Goal: Share content: Distribute website content to other platforms or users

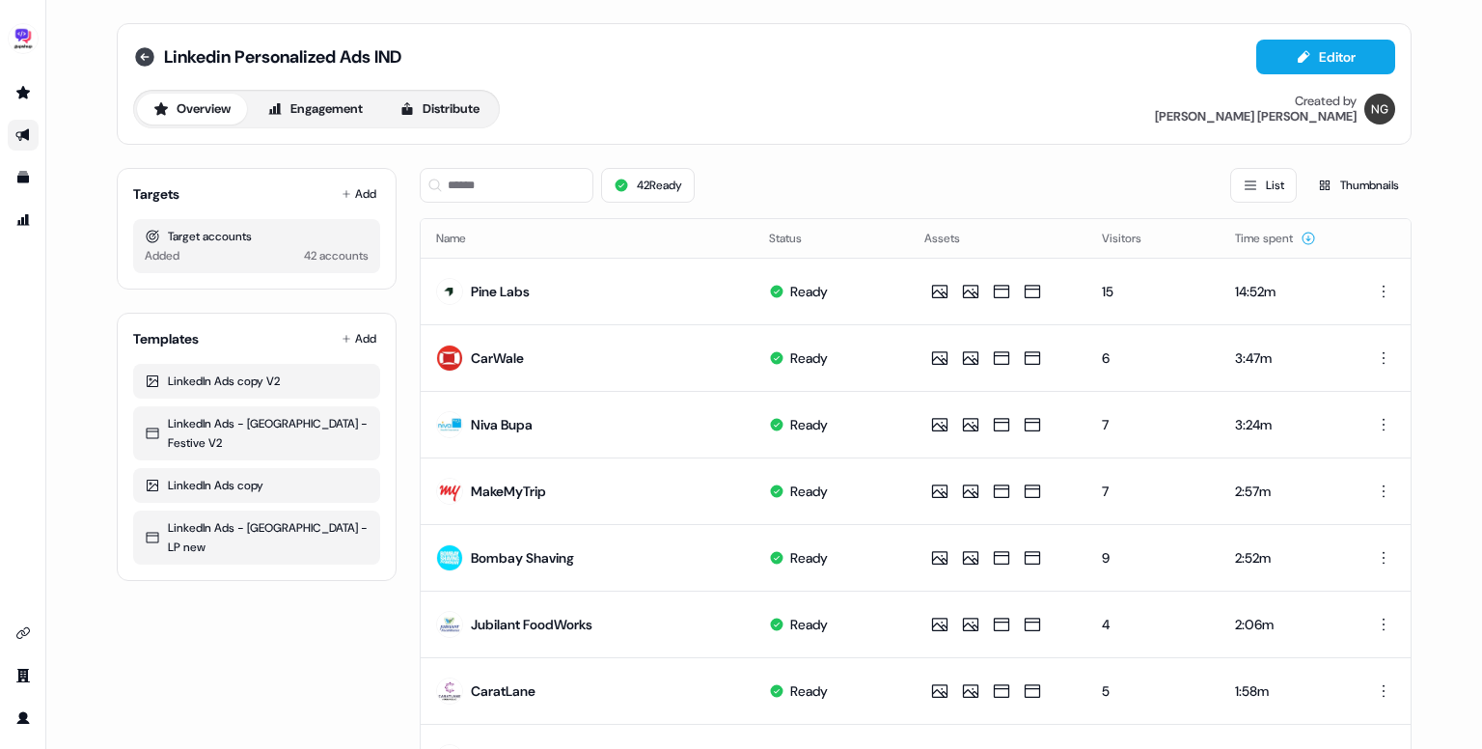
click at [138, 49] on icon at bounding box center [144, 56] width 19 height 19
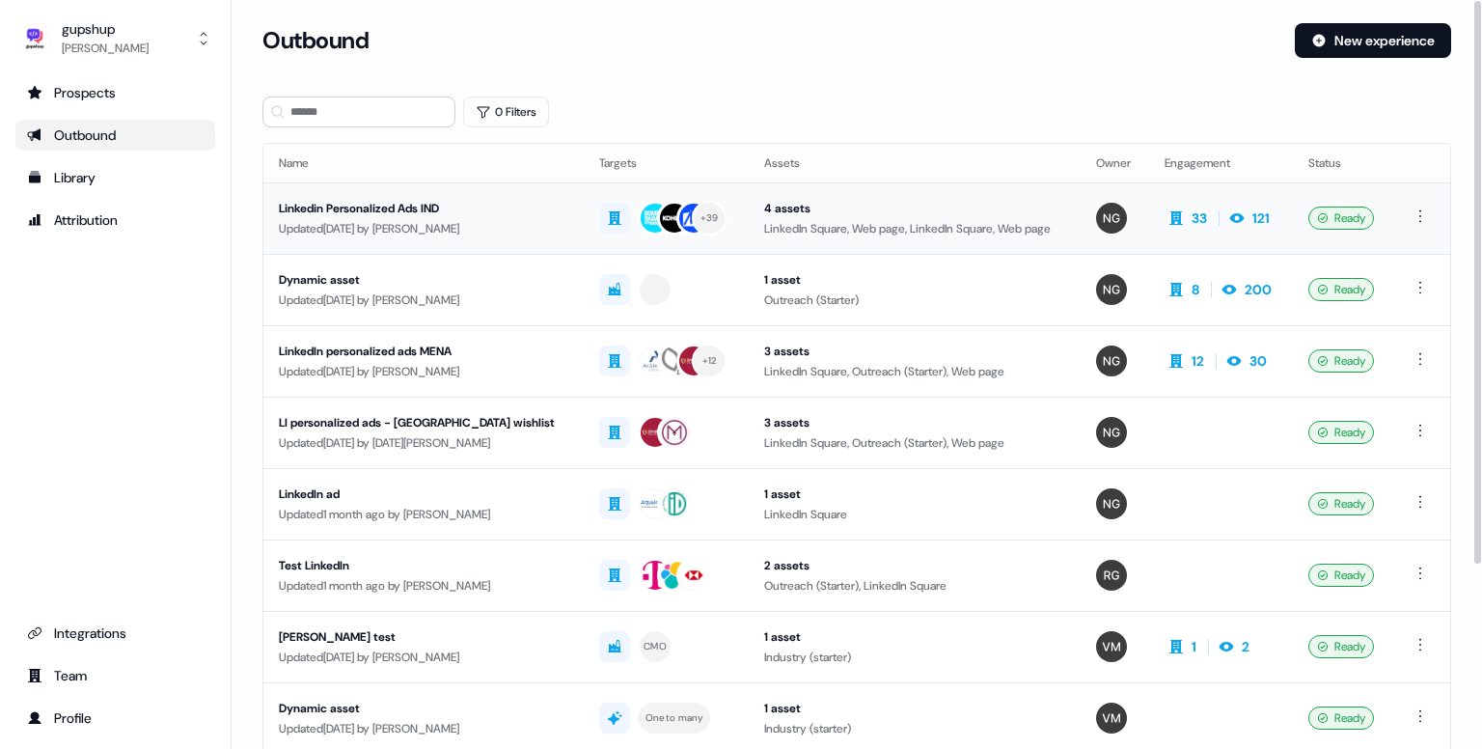
click at [442, 211] on div "Linkedin Personalized Ads IND" at bounding box center [424, 208] width 290 height 19
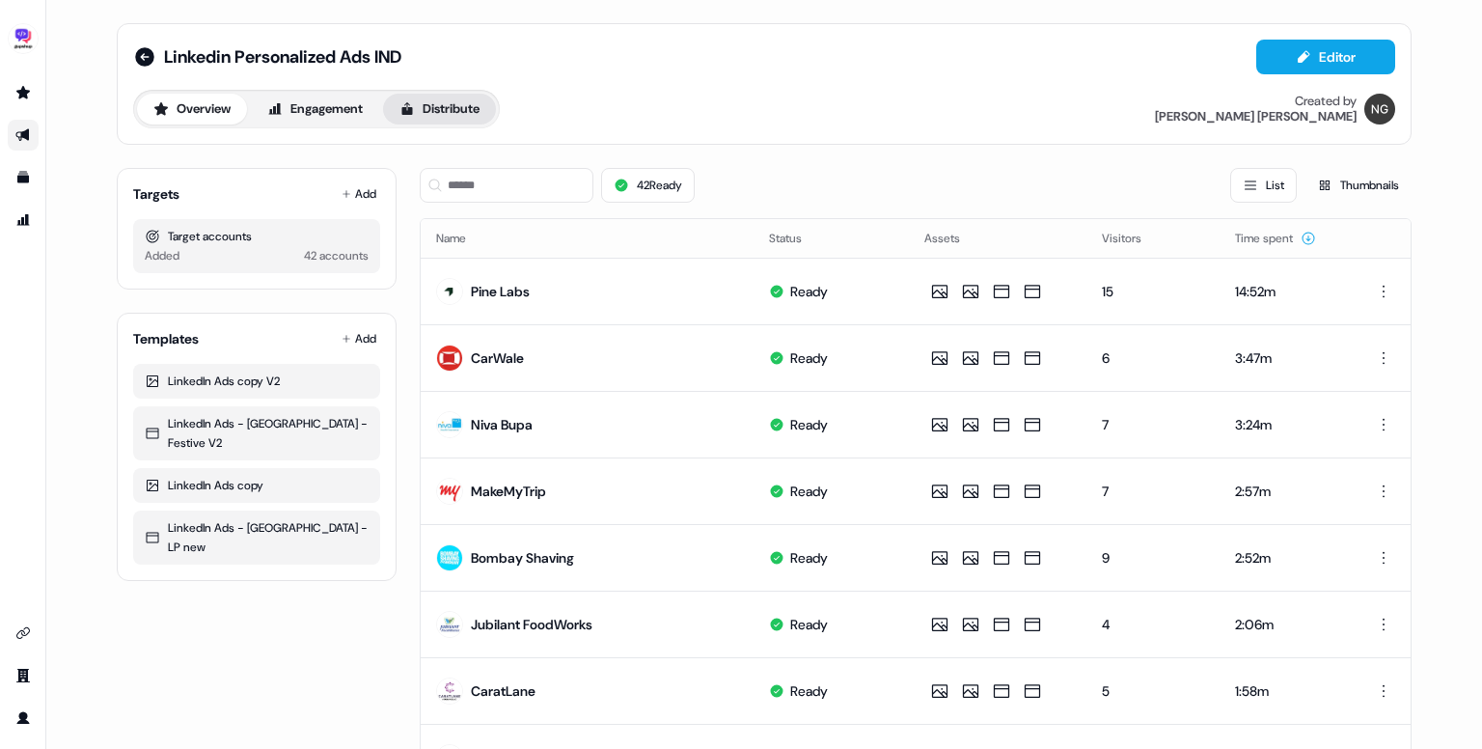
click at [460, 99] on button "Distribute" at bounding box center [439, 109] width 113 height 31
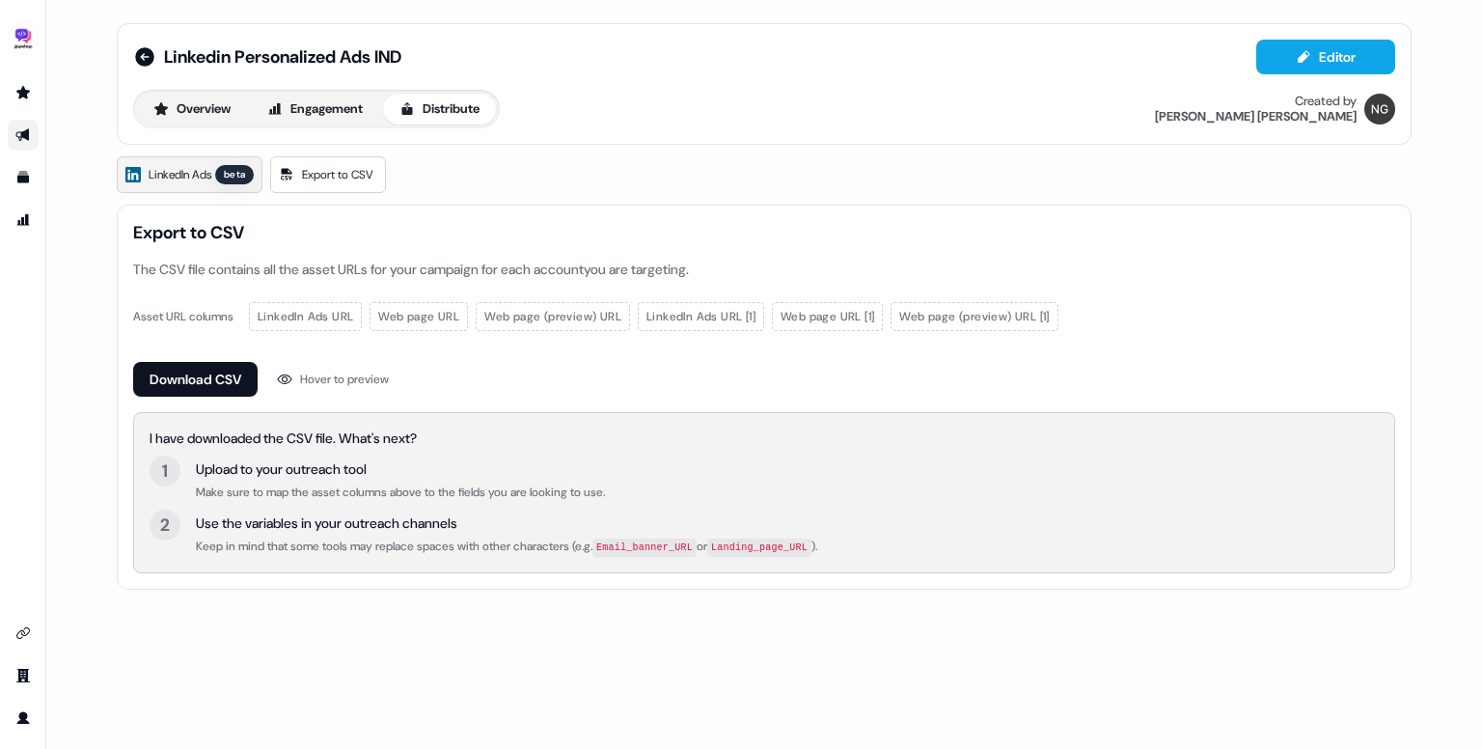
click at [199, 156] on link "LinkedIn Ads beta" at bounding box center [190, 174] width 146 height 37
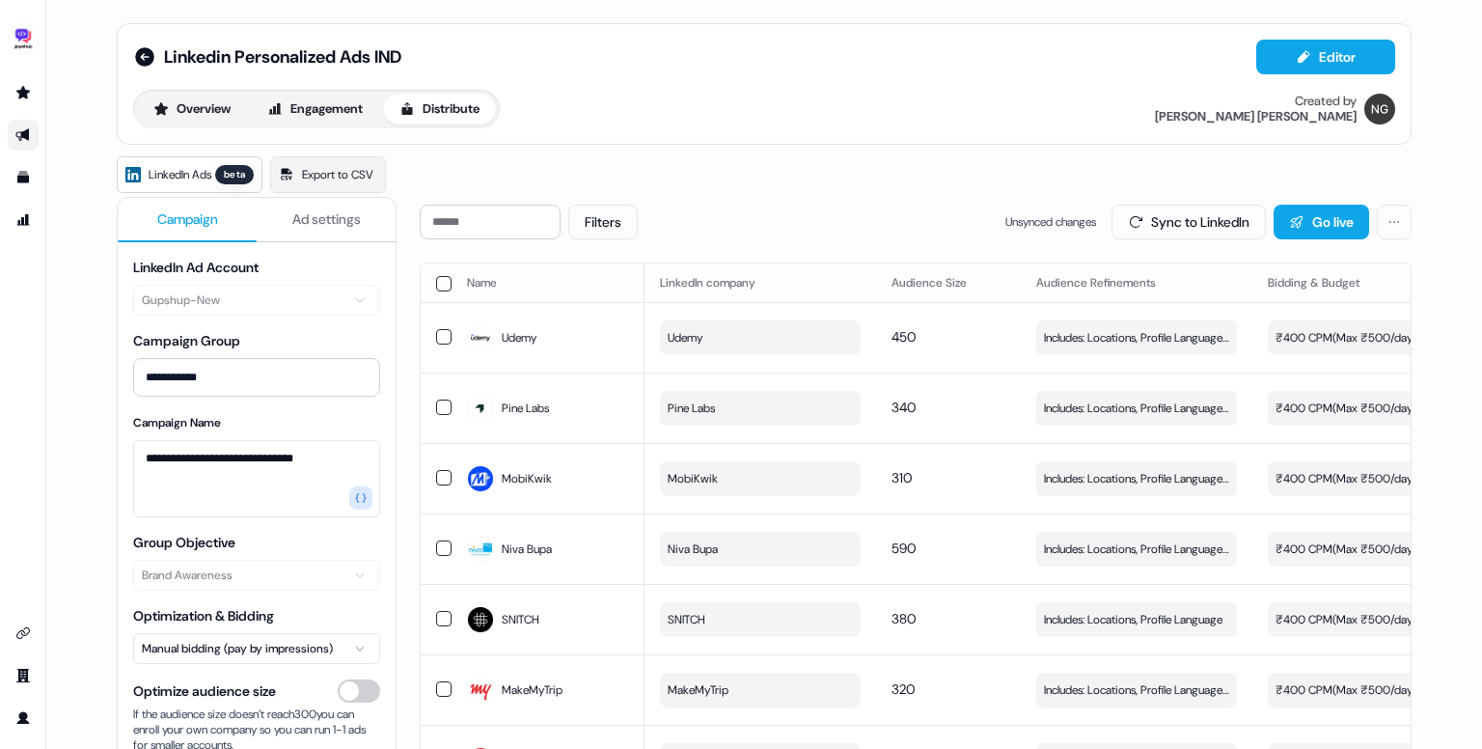
scroll to position [10, 0]
click at [321, 231] on button "Ad settings" at bounding box center [326, 218] width 139 height 44
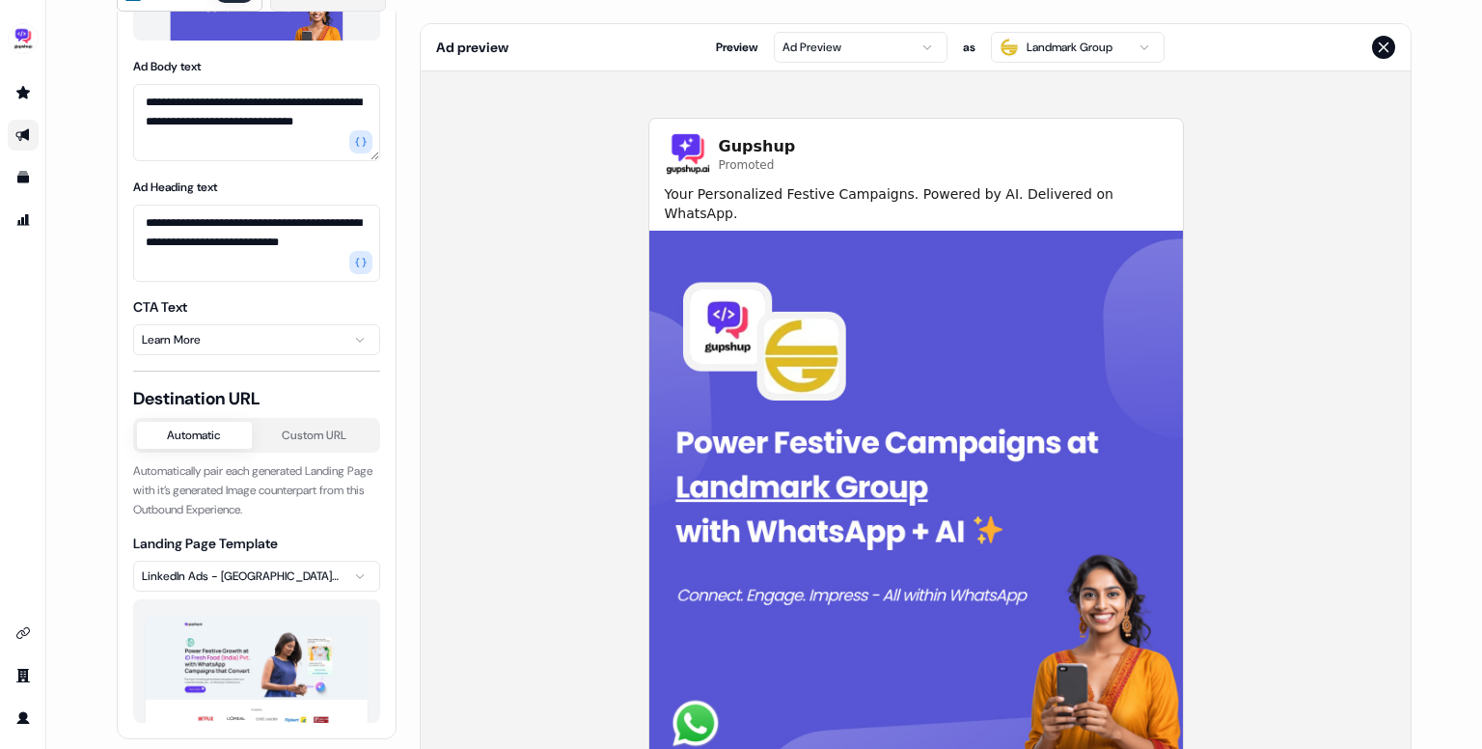
scroll to position [0, 0]
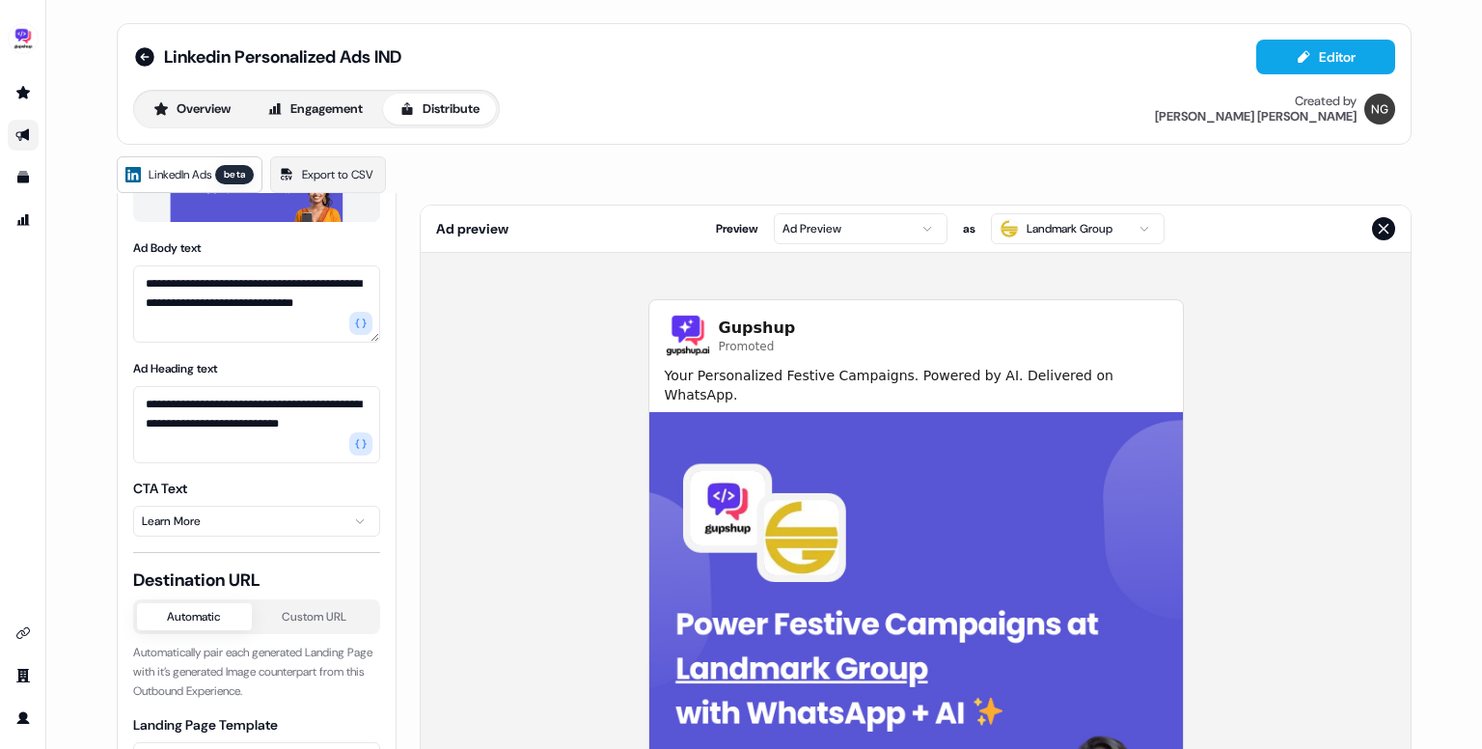
click at [207, 172] on span "LinkedIn Ads" at bounding box center [180, 174] width 63 height 19
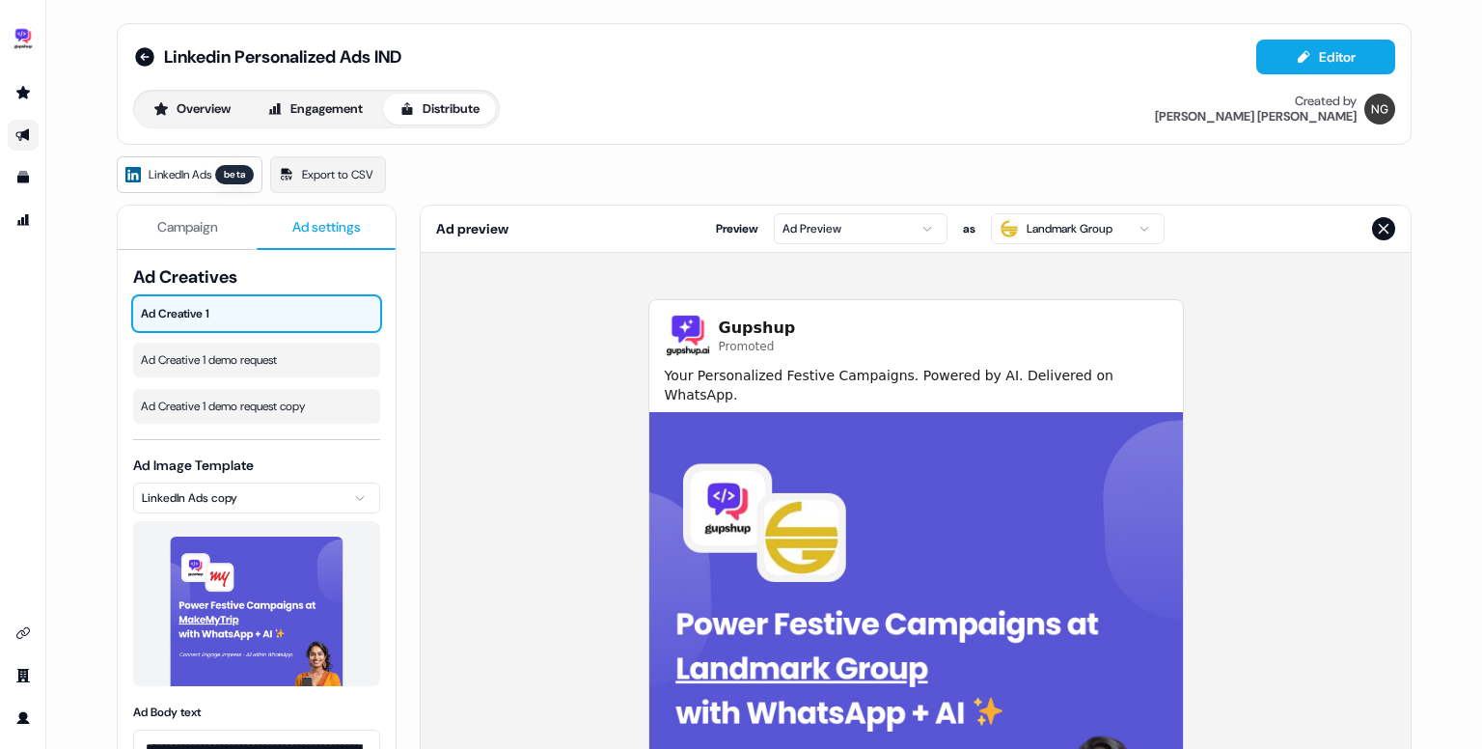
click at [175, 235] on span "Campaign" at bounding box center [187, 226] width 61 height 19
